Goal: Information Seeking & Learning: Learn about a topic

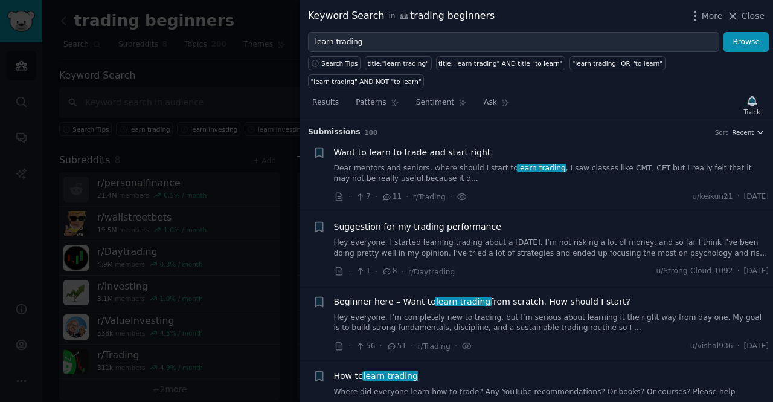
scroll to position [656, 0]
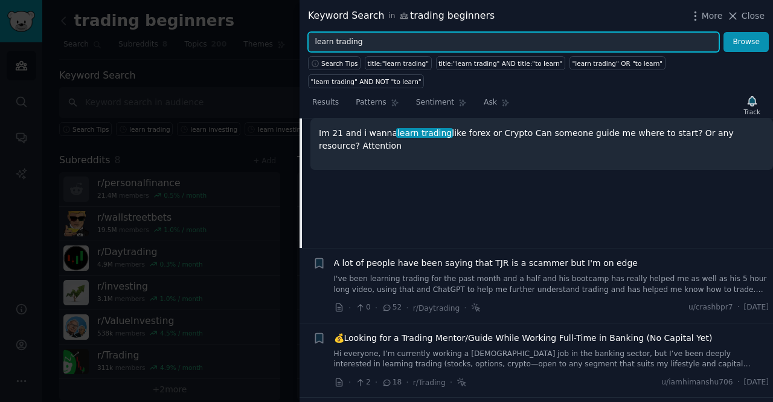
click at [526, 40] on input "learn trading" at bounding box center [513, 42] width 411 height 21
click at [723, 32] on button "Browse" at bounding box center [745, 42] width 45 height 21
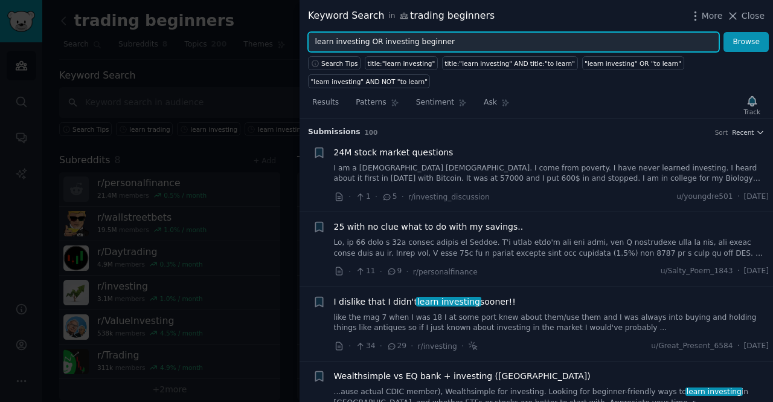
type input "learn investing OR investing beginner"
click at [723, 32] on button "Browse" at bounding box center [745, 42] width 45 height 21
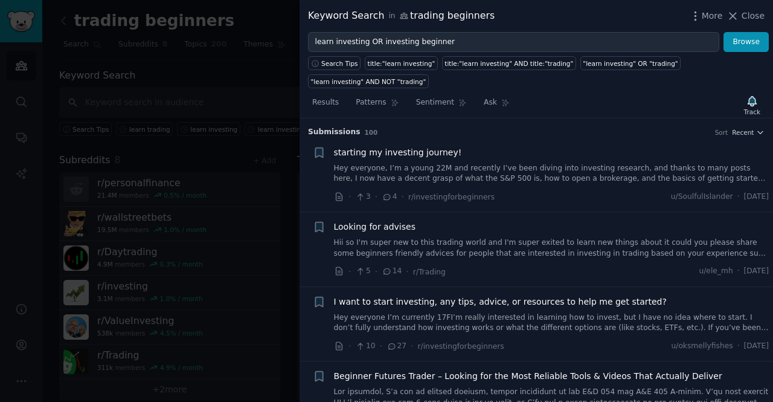
click at [490, 163] on link "Hey everyone, I’m a young 22M and recently I’ve been diving into investing rese…" at bounding box center [551, 173] width 435 height 21
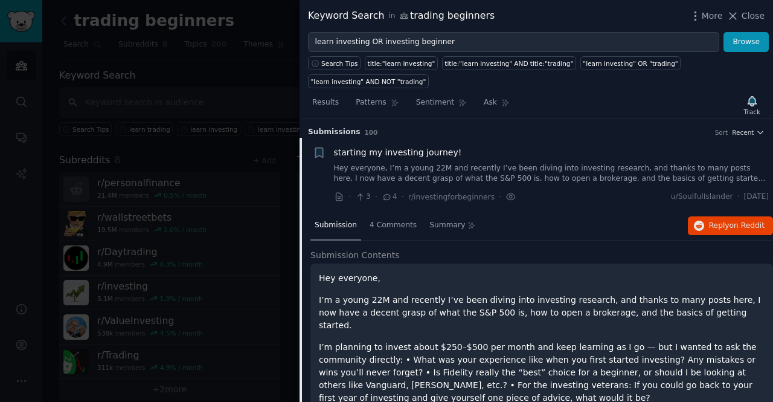
scroll to position [19, 0]
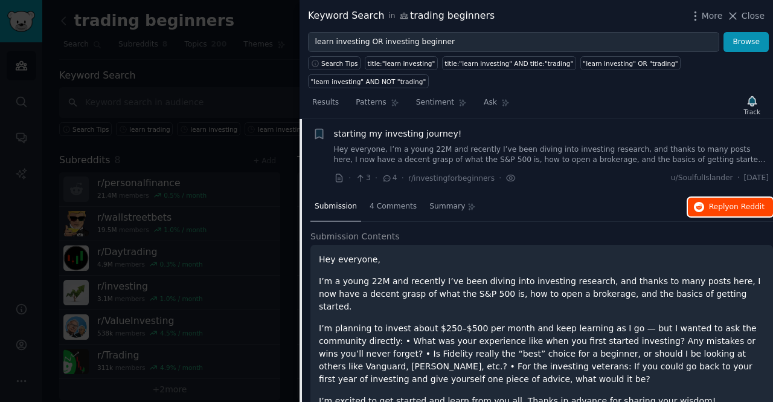
click at [720, 202] on span "Reply on Reddit" at bounding box center [737, 207] width 56 height 11
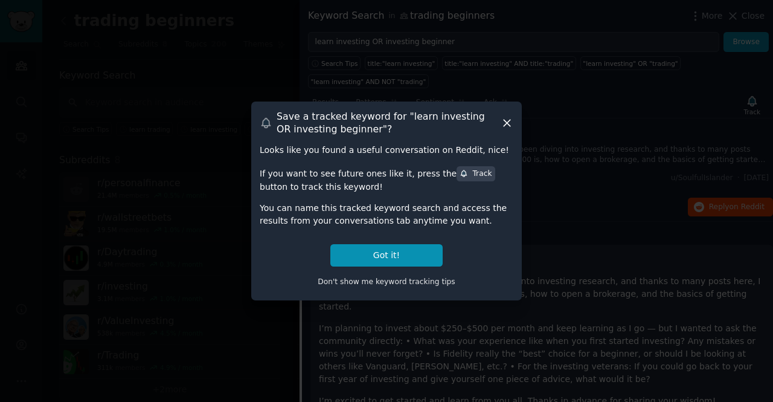
click at [508, 123] on icon at bounding box center [507, 123] width 13 height 13
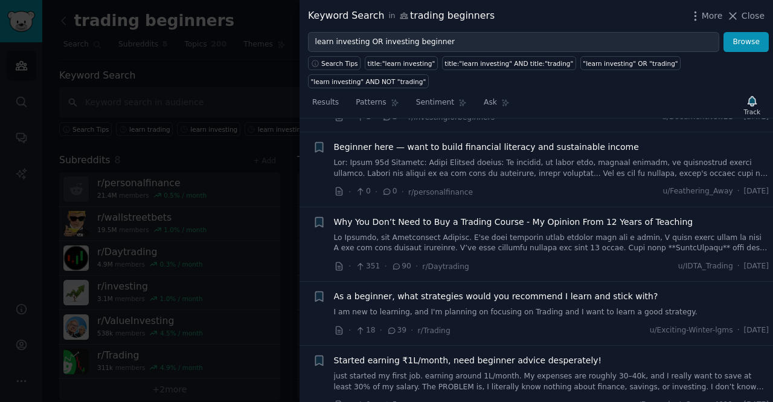
scroll to position [627, 0]
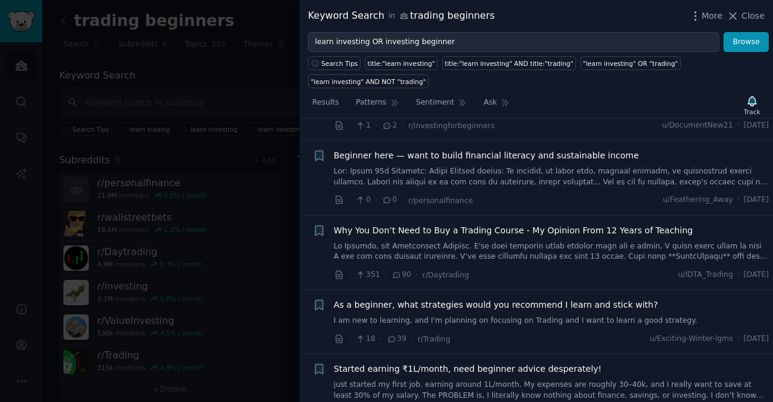
click at [466, 241] on link at bounding box center [551, 251] width 435 height 21
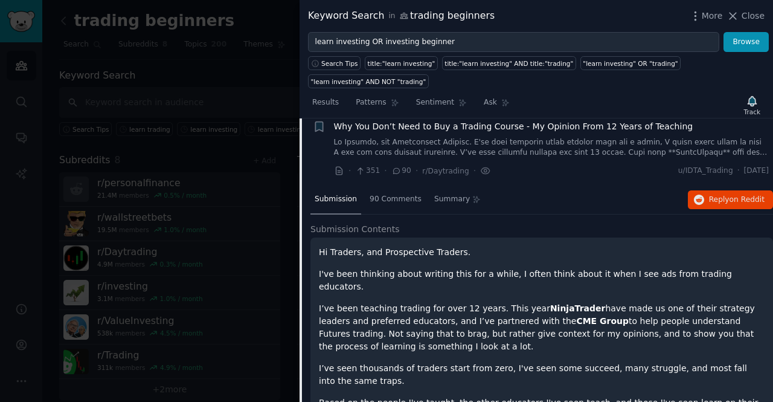
scroll to position [486, 0]
click at [718, 195] on span "Reply on Reddit" at bounding box center [737, 200] width 56 height 11
